Goal: Task Accomplishment & Management: Manage account settings

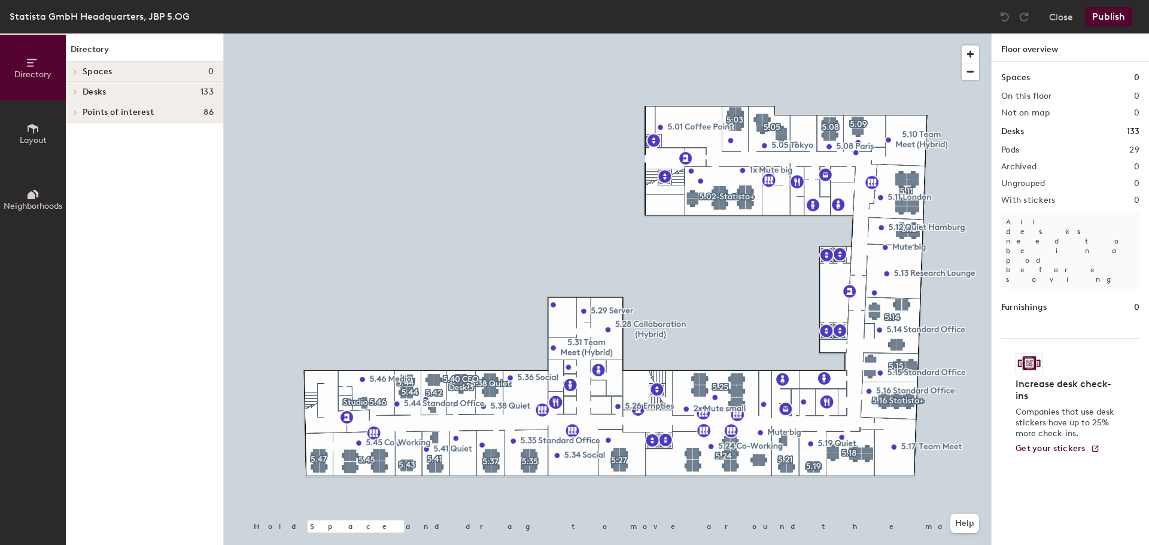
click at [35, 187] on button "Neighborhoods" at bounding box center [33, 199] width 66 height 66
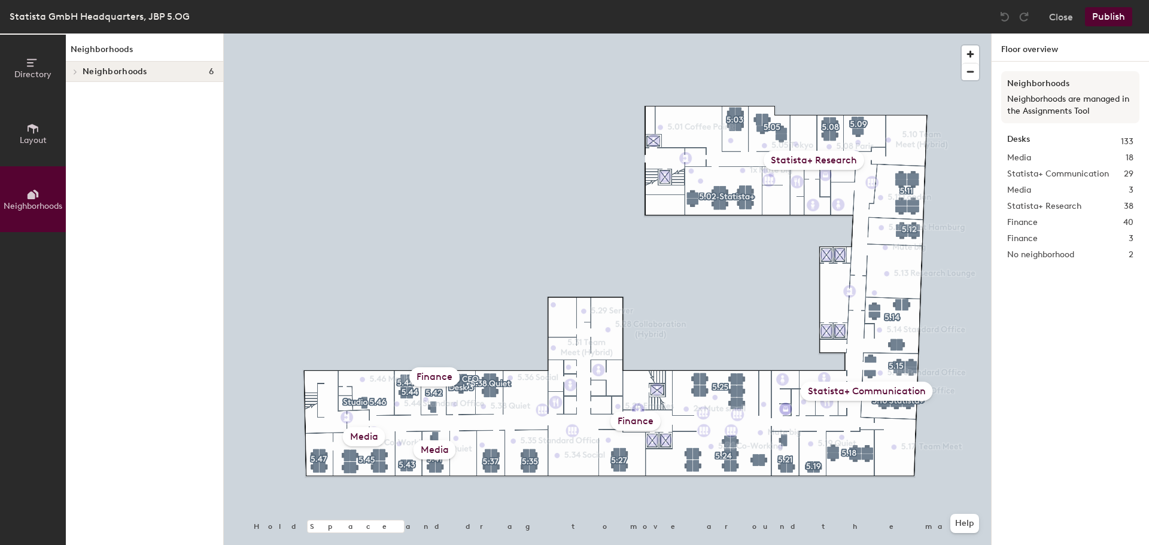
click at [32, 124] on icon at bounding box center [33, 129] width 11 height 10
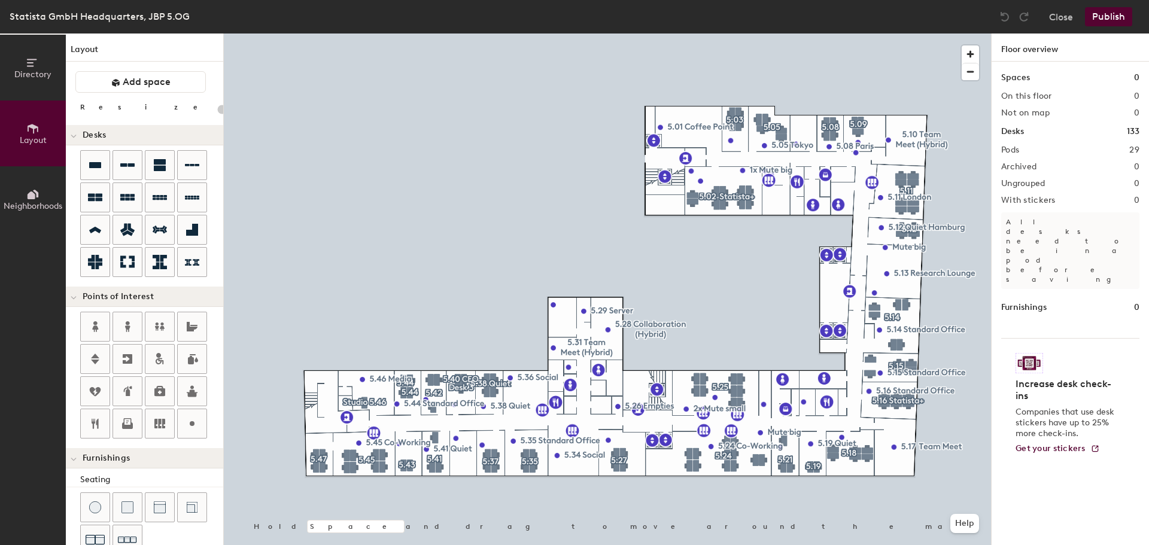
click at [37, 70] on span "Directory" at bounding box center [32, 74] width 37 height 10
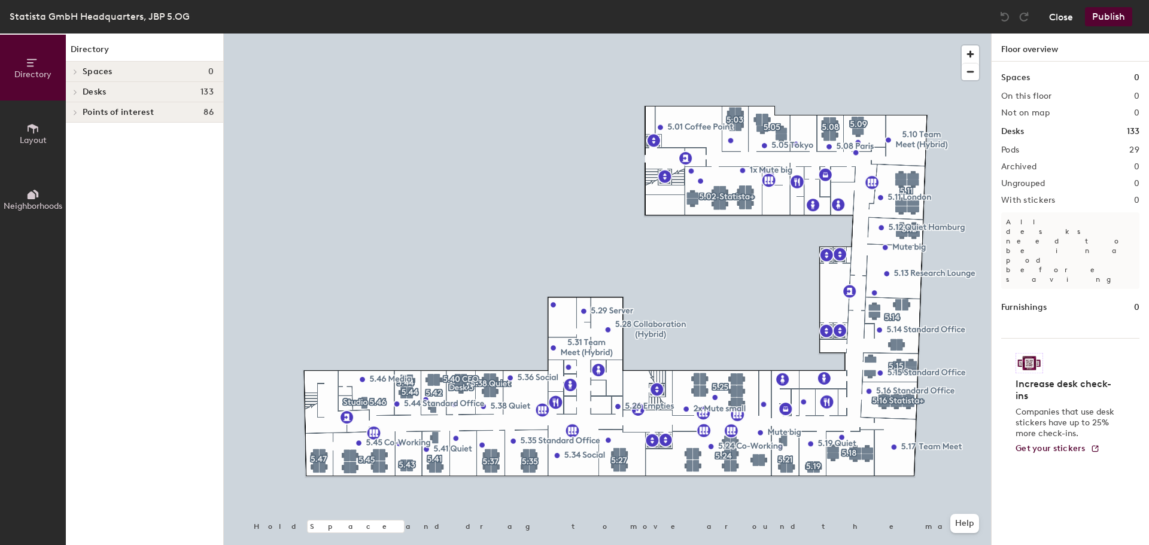
click at [1055, 15] on button "Close" at bounding box center [1061, 16] width 24 height 19
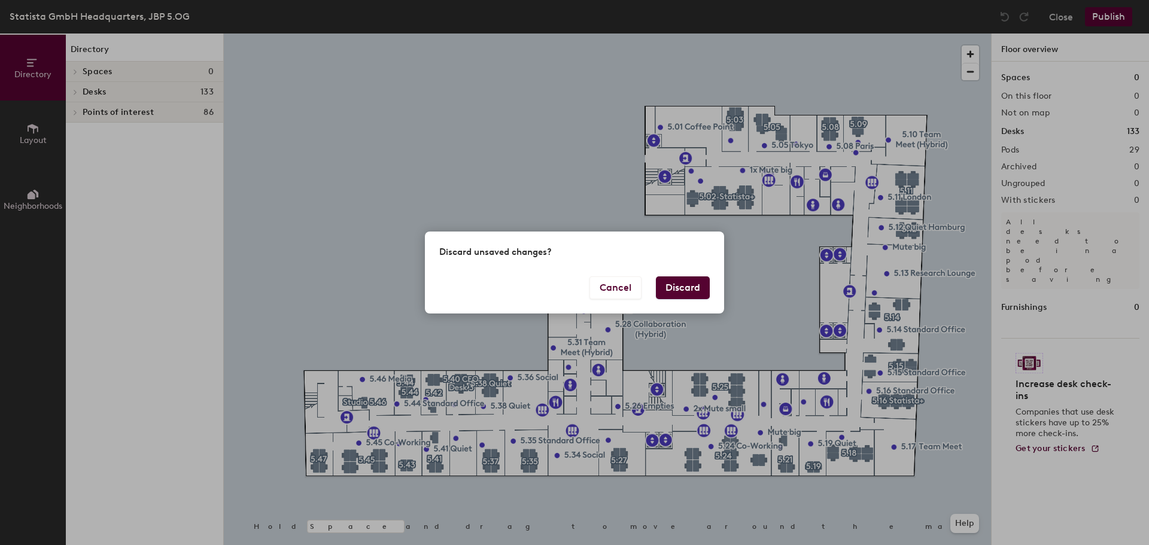
click at [672, 282] on button "Discard" at bounding box center [683, 288] width 54 height 23
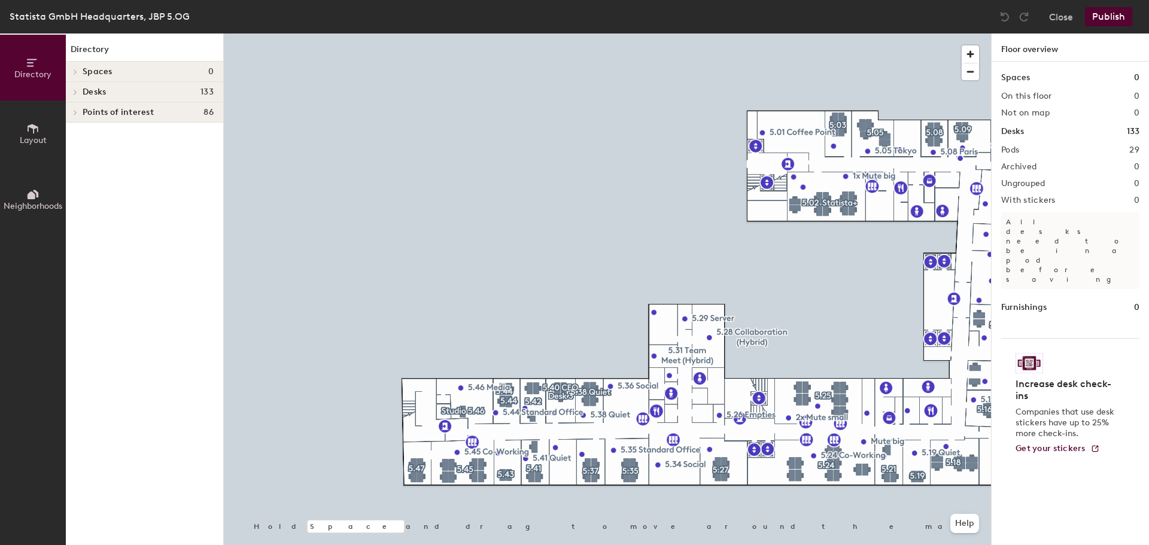
click at [35, 119] on button "Layout" at bounding box center [33, 134] width 66 height 66
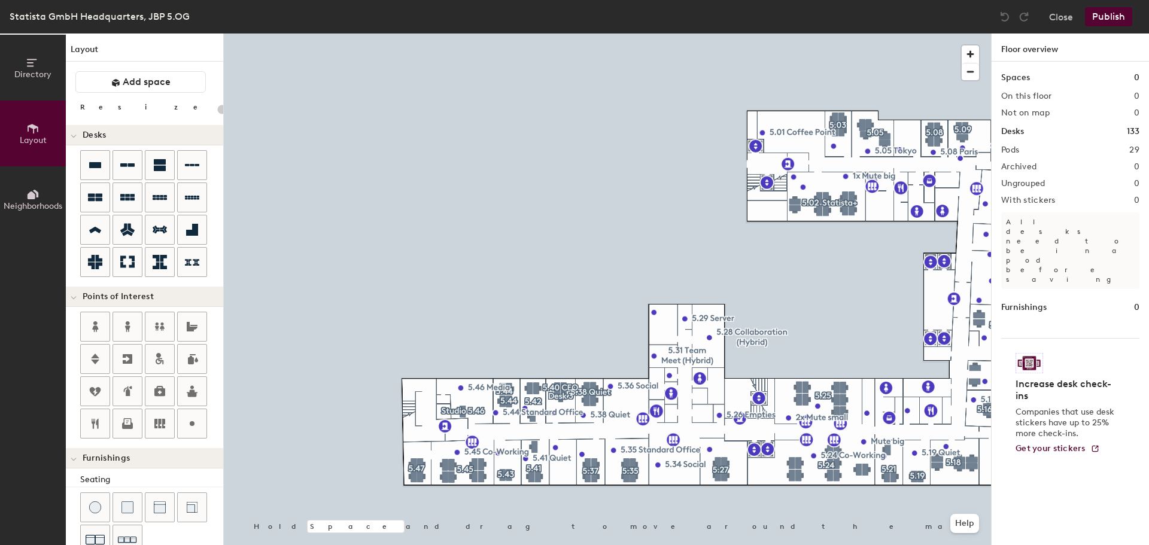
click at [13, 203] on span "Neighborhoods" at bounding box center [33, 206] width 59 height 10
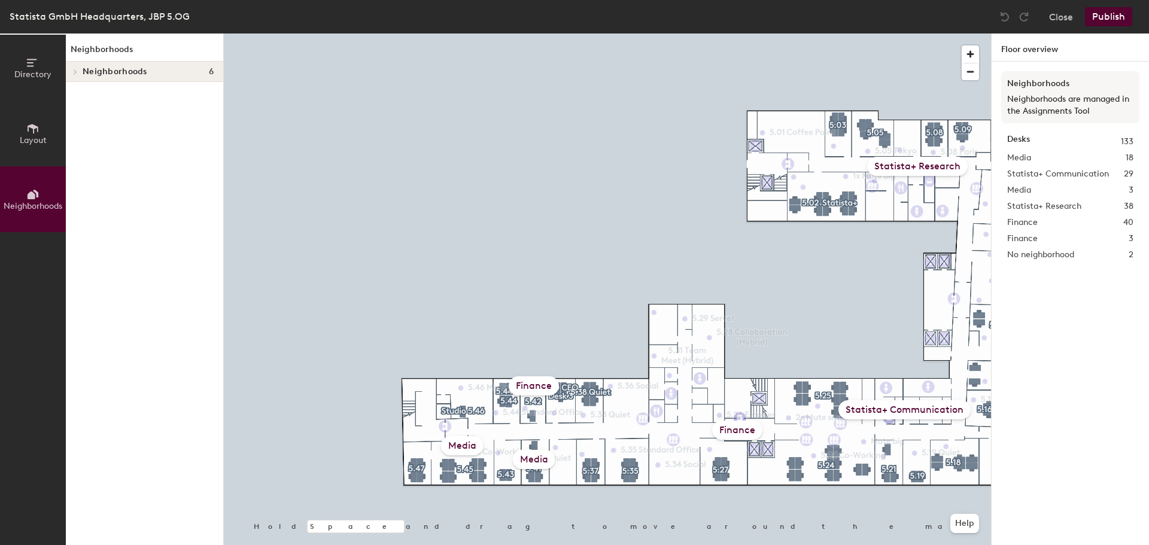
click at [1053, 30] on div "Statista GmbH Headquarters, JBP 5.OG Close Publish" at bounding box center [574, 17] width 1149 height 34
click at [1058, 22] on button "Close" at bounding box center [1061, 16] width 24 height 19
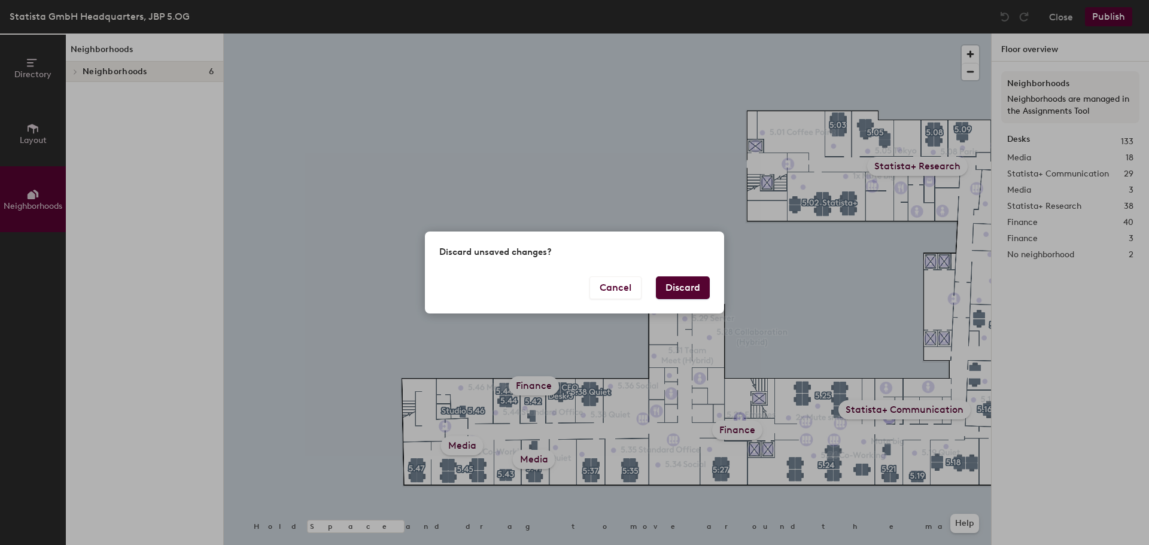
click at [688, 277] on button "Discard" at bounding box center [683, 288] width 54 height 23
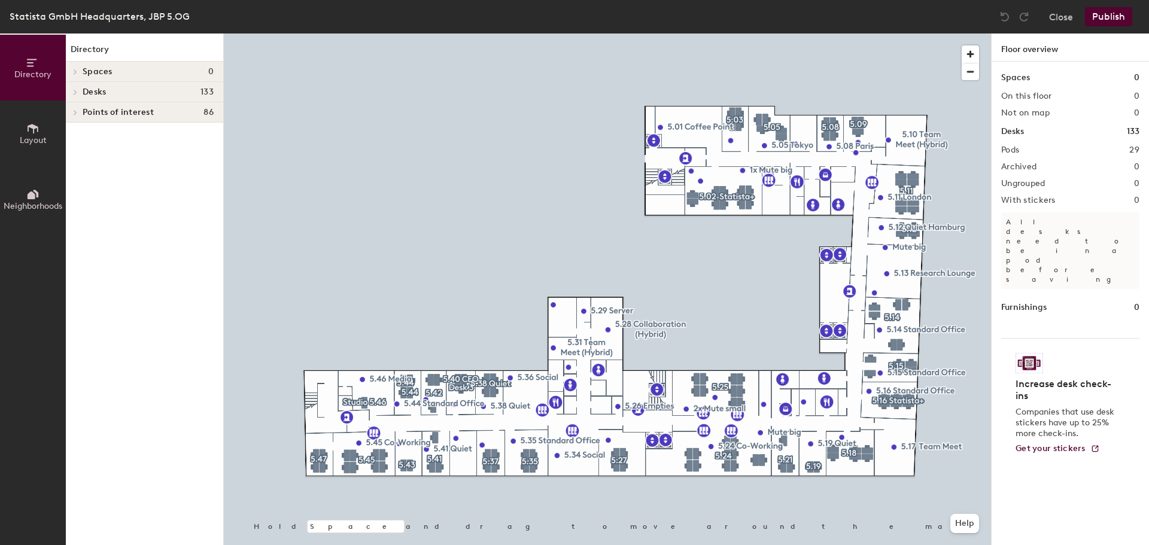
click at [1077, 22] on div "Close Publish" at bounding box center [1067, 16] width 144 height 19
click at [1067, 22] on button "Close" at bounding box center [1061, 16] width 24 height 19
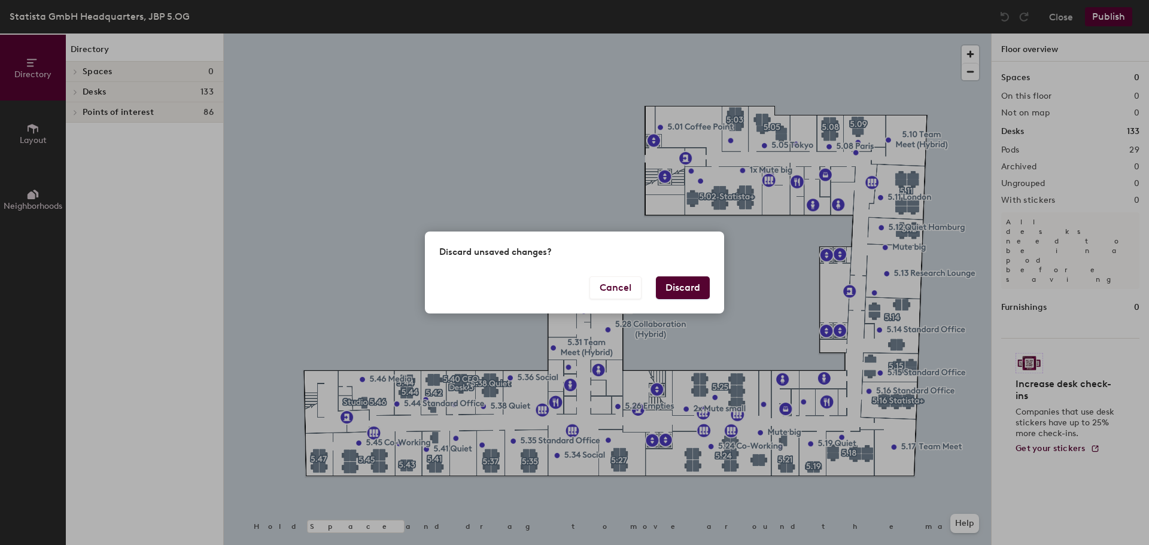
click at [690, 280] on button "Discard" at bounding box center [683, 288] width 54 height 23
